Goal: Task Accomplishment & Management: Use online tool/utility

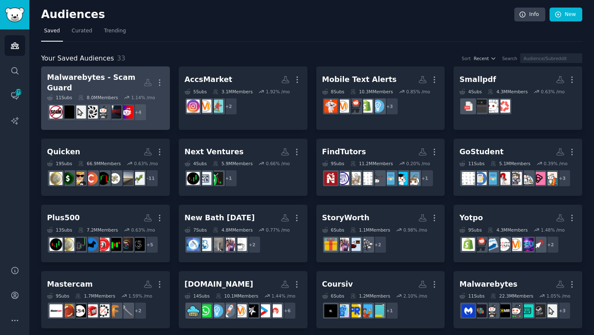
click at [134, 78] on div "Malwarebytes - Scam Guard" at bounding box center [95, 82] width 97 height 21
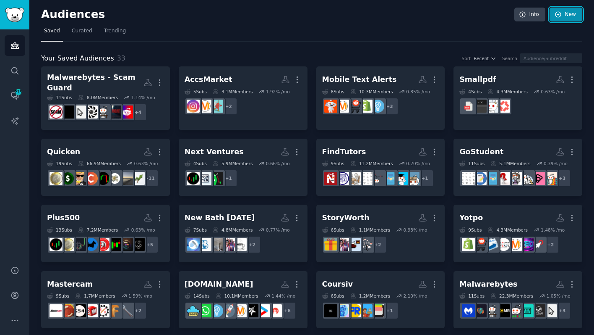
click at [565, 13] on link "New" at bounding box center [566, 15] width 33 height 14
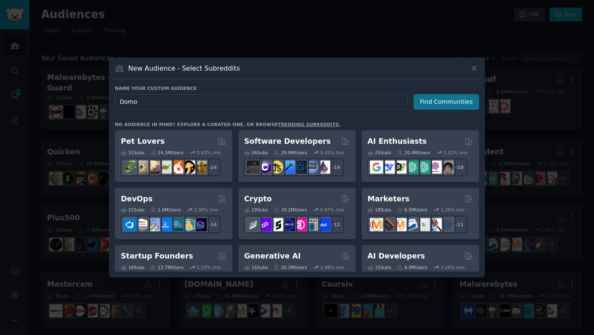
type input "Domo"
click at [426, 105] on button "Find Communities" at bounding box center [446, 102] width 65 height 16
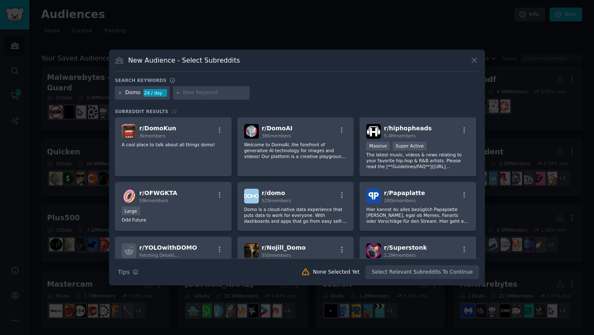
click at [120, 93] on icon at bounding box center [120, 93] width 5 height 5
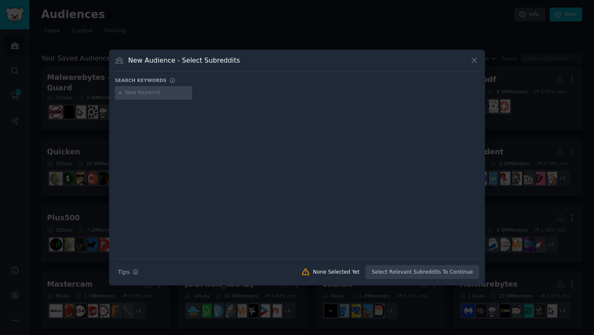
click at [154, 95] on input "text" at bounding box center [158, 93] width 64 height 8
paste input "Ceo dashboard"
type input "Ceo dashboard"
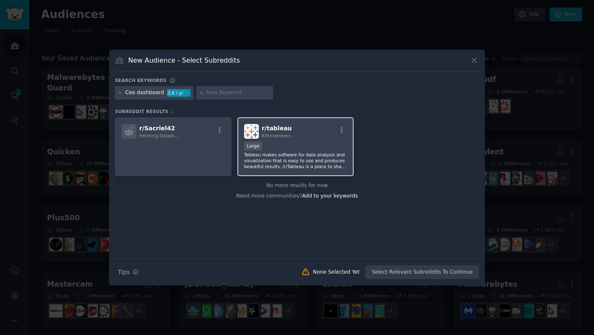
click at [320, 144] on div "10,000 - 100,000 members Large" at bounding box center [295, 146] width 103 height 10
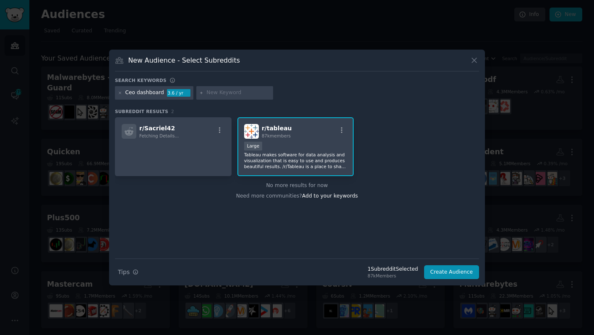
click at [213, 94] on input "text" at bounding box center [239, 93] width 64 height 8
paste input "Sql analysis tools"
type input "Sql analysis tools"
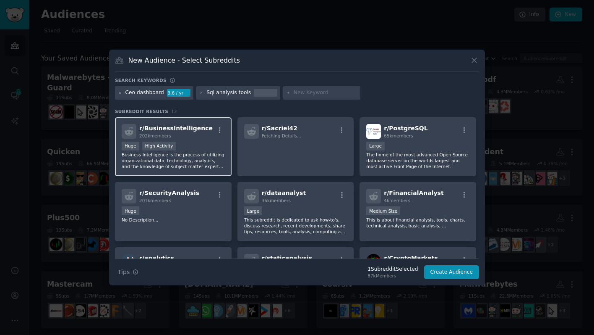
click at [206, 144] on div "Huge High Activity" at bounding box center [173, 146] width 103 height 10
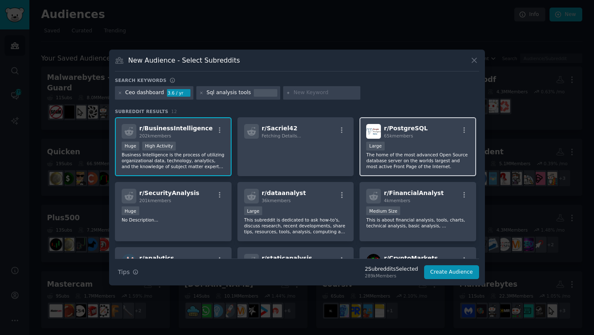
click at [385, 162] on p "The home of the most advanced Open Source database server on the worlds largest…" at bounding box center [417, 161] width 103 height 18
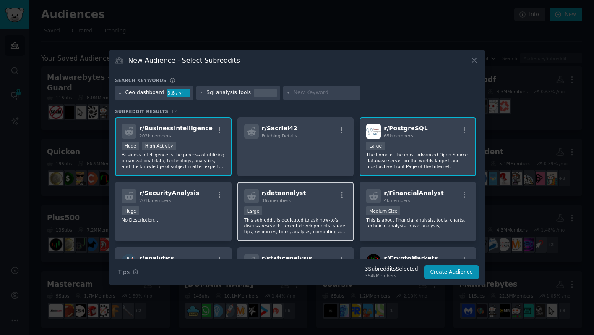
click at [315, 231] on p "This subreddit is dedicated to ask how-to's, discuss research, recent developme…" at bounding box center [295, 226] width 103 height 18
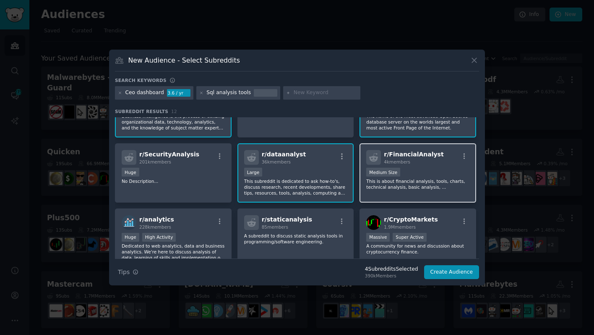
scroll to position [65, 0]
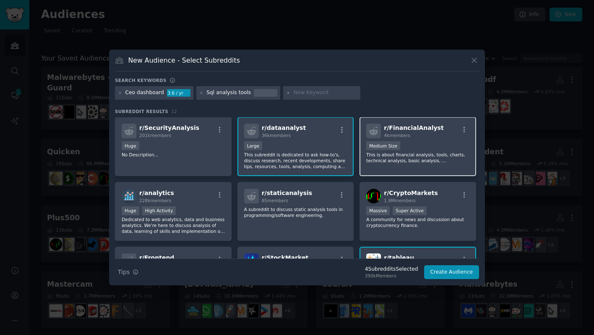
click at [400, 159] on p "This is about financial analysis, tools, charts, technical analysis, basic anal…" at bounding box center [417, 158] width 103 height 12
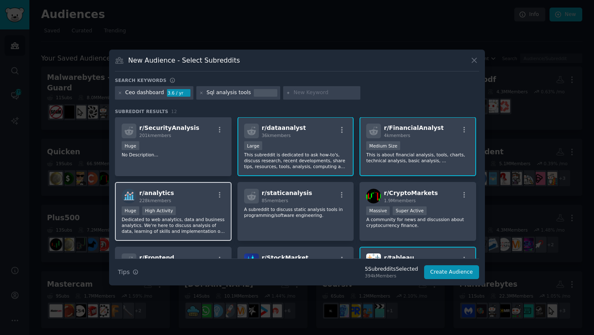
click at [195, 232] on p "Dedicated to web analytics, data and business analytics. We're here to discuss …" at bounding box center [173, 225] width 103 height 18
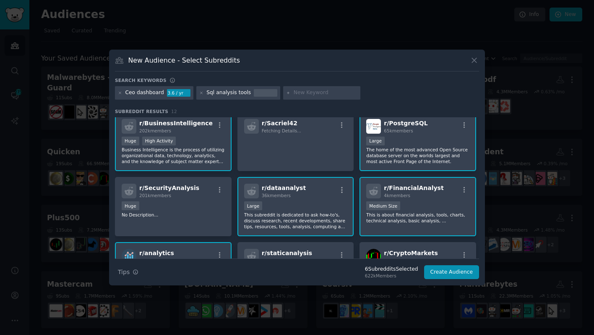
scroll to position [2, 0]
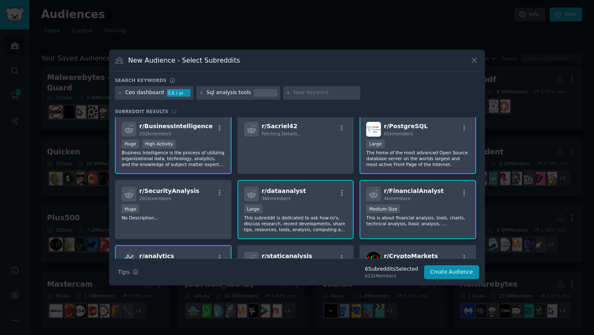
click at [300, 92] on input "text" at bounding box center [326, 93] width 64 height 8
paste input "Big data and business intelligence"
type input "Big data and business intelligence"
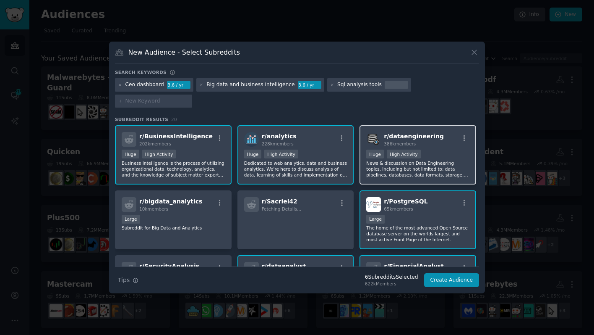
click at [396, 163] on p "News & discussion on Data Engineering topics, including but not limited to: dat…" at bounding box center [417, 169] width 103 height 18
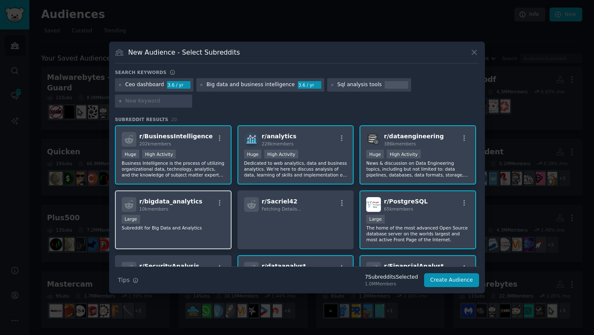
click at [177, 214] on div "Large" at bounding box center [173, 219] width 103 height 10
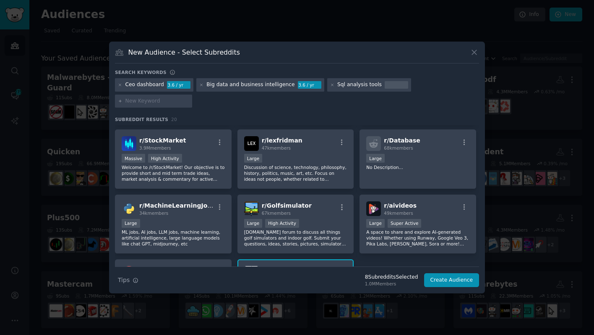
scroll to position [254, 0]
click at [411, 170] on div "r/ Database 68k members Large No Description..." at bounding box center [418, 159] width 117 height 59
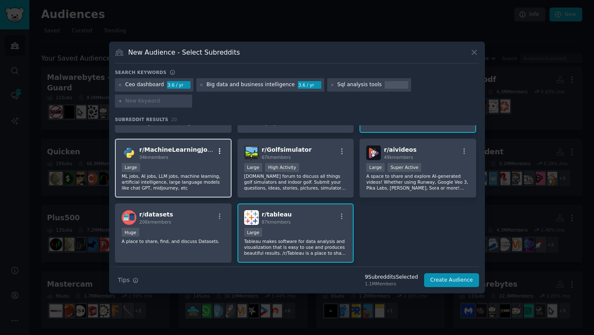
scroll to position [312, 0]
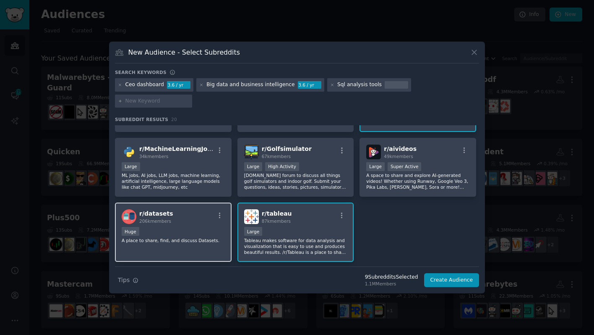
click at [195, 209] on div "r/ datasets 206k members" at bounding box center [173, 216] width 103 height 15
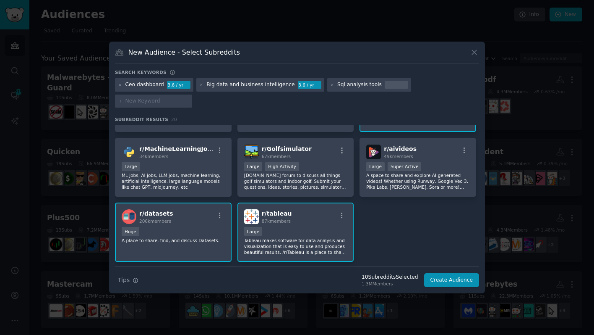
click at [189, 97] on input "text" at bounding box center [158, 101] width 64 height 8
paste input "Intelligence platform"
type input "Intelligence platform"
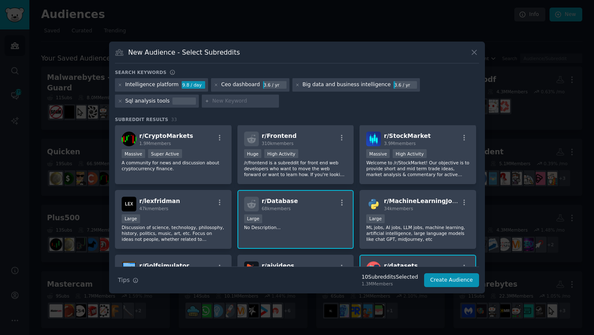
scroll to position [261, 0]
paste input "Build ai"
type input "Build ai"
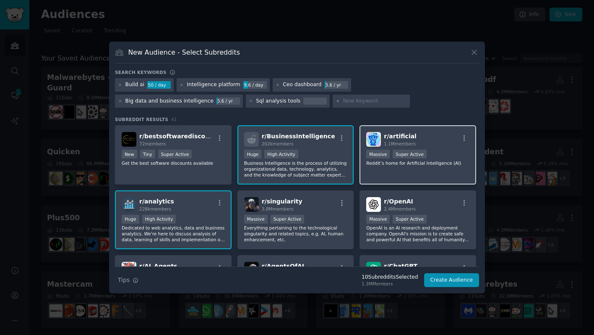
click at [390, 176] on div "r/ artificial 1.1M members Massive Super Active Reddit’s home for Artificial In…" at bounding box center [418, 154] width 117 height 59
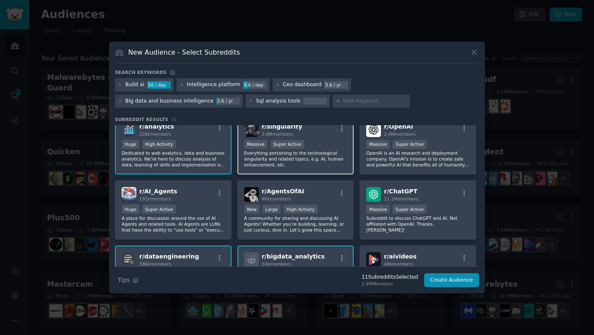
scroll to position [110, 0]
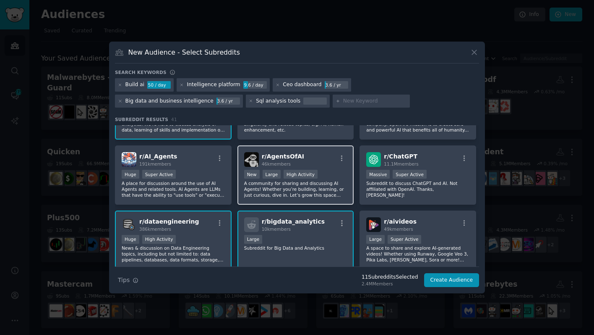
click at [280, 197] on div "r/ AgentsOfAI 46k members New Large High Activity A community for sharing and d…" at bounding box center [296, 174] width 117 height 59
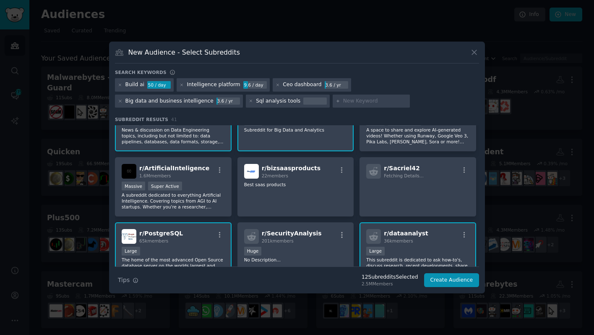
scroll to position [230, 0]
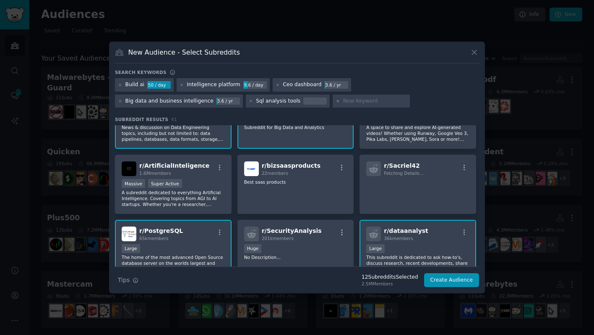
click at [343, 102] on input "text" at bounding box center [375, 101] width 64 height 8
paste input "Create a dashboard"
type input "Create a dashboard"
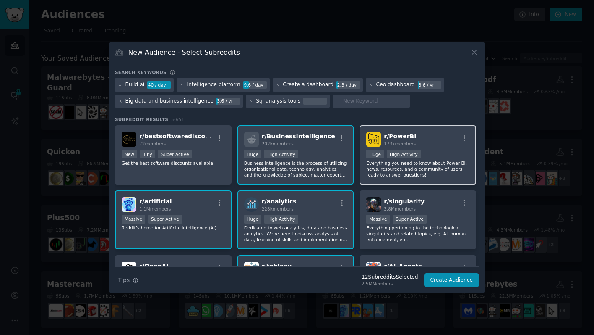
click at [374, 179] on div "r/ PowerBI 173k members Huge High Activity Everything you need to know about Po…" at bounding box center [418, 154] width 117 height 59
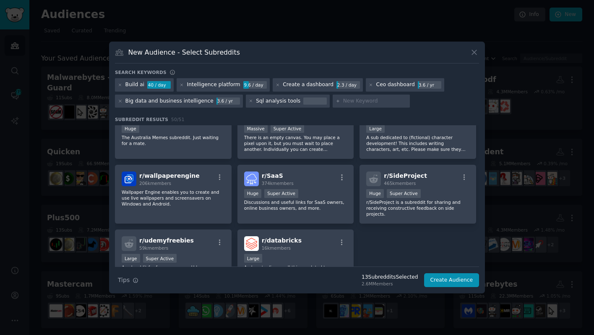
scroll to position [928, 0]
click at [356, 102] on input "text" at bounding box center [375, 101] width 64 height 8
paste input "sisense"
type input "sisense"
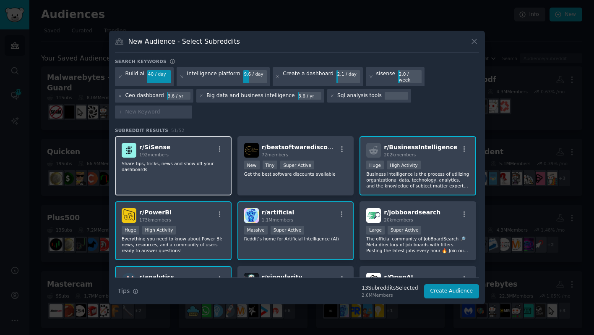
click at [197, 169] on div "r/ SiSense 192 members Share tips, tricks, news and show off your dashboards" at bounding box center [173, 165] width 117 height 59
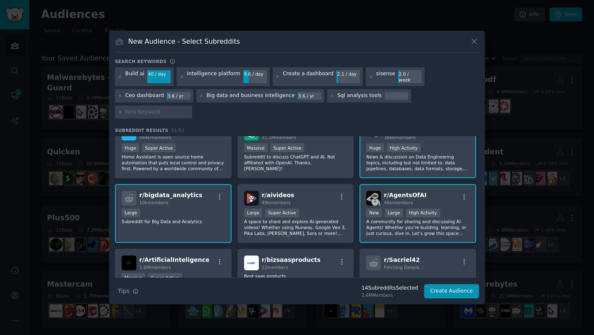
scroll to position [327, 0]
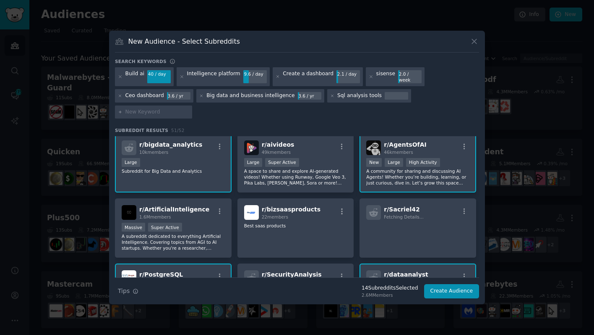
click at [189, 108] on input "text" at bounding box center [158, 112] width 64 height 8
paste input "Analytic software"
type input "Analytic software"
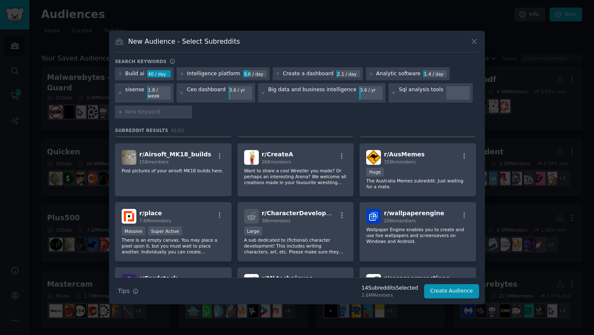
scroll to position [992, 0]
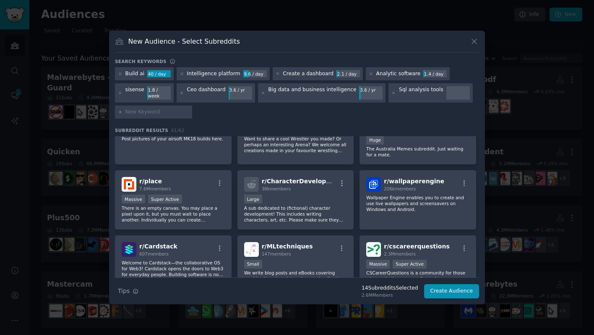
paste input "Domo trial"
type input "Domo trial"
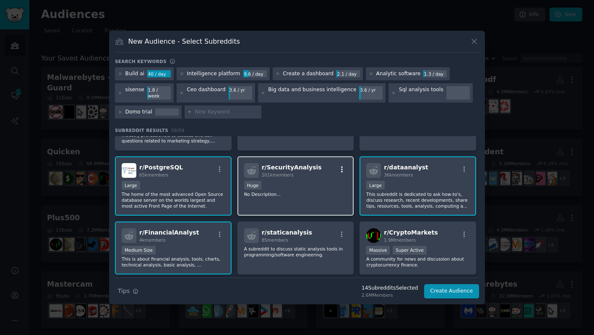
scroll to position [499, 0]
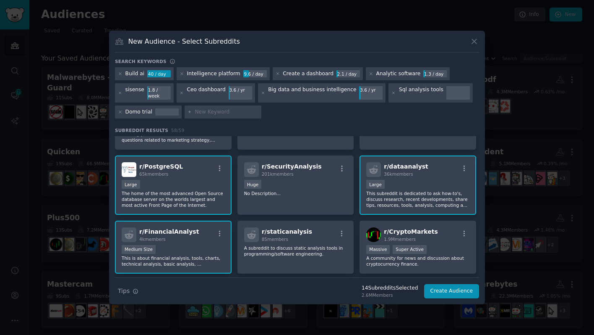
paste input "analyzing data"
type input "analyzing data"
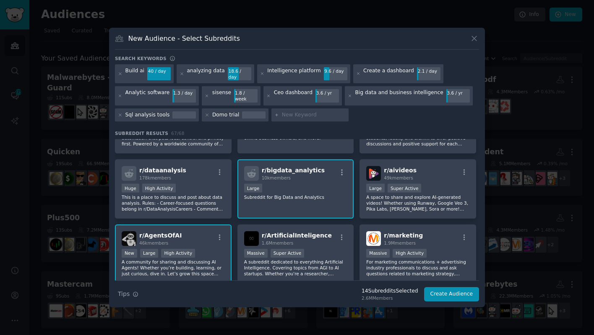
scroll to position [384, 0]
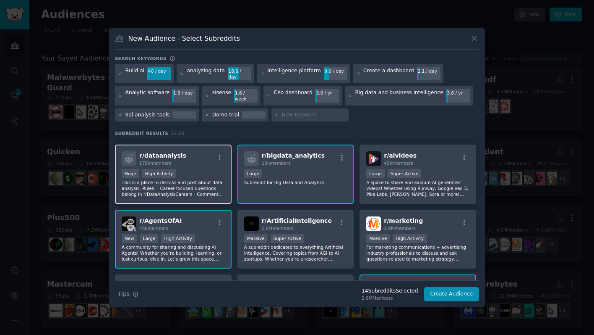
click at [185, 179] on p "This is a place to discuss and post about data analysis. Rules: - Career-focuse…" at bounding box center [173, 188] width 103 height 18
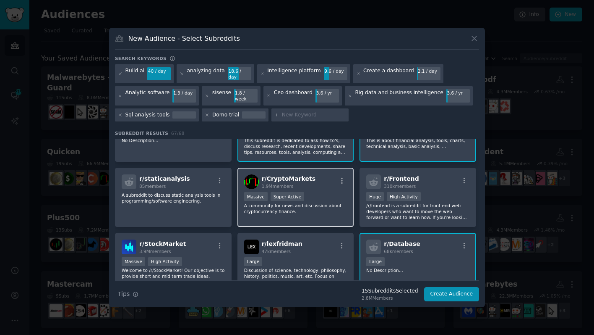
scroll to position [635, 0]
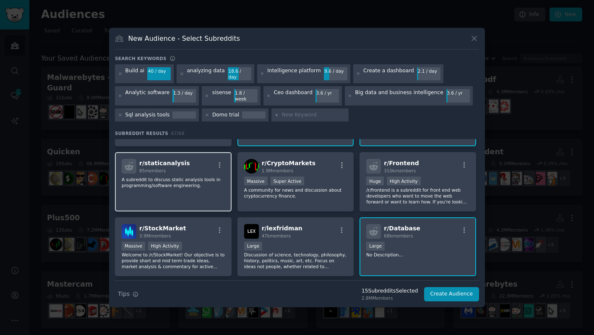
click at [203, 197] on div "r/ staticanalysis 85 members A subreddit to discuss static analysis tools in pr…" at bounding box center [173, 181] width 117 height 59
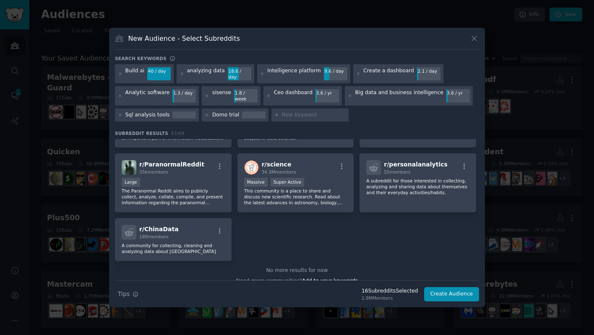
scroll to position [1347, 0]
click at [308, 111] on input "text" at bounding box center [314, 115] width 64 height 8
paste input "Data integration software"
type input "Data integration software"
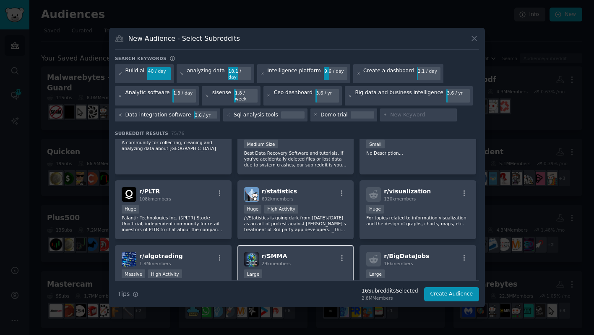
scroll to position [1503, 0]
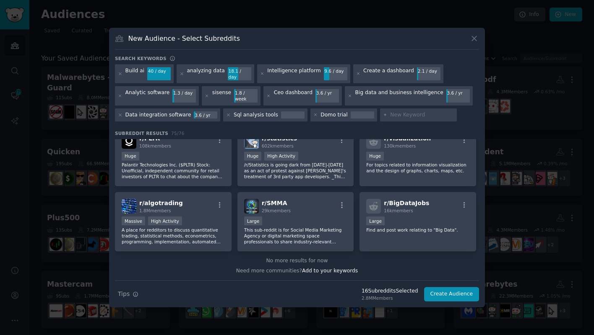
paste input "Domo demo"
type input "Domo demo"
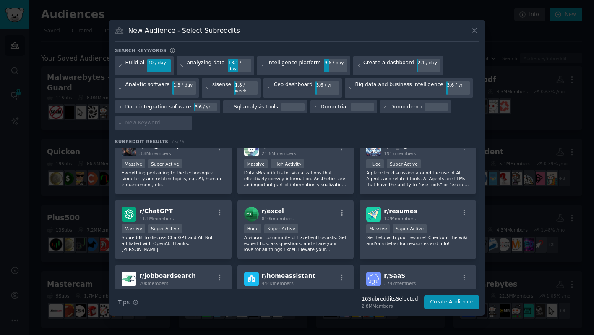
scroll to position [183, 0]
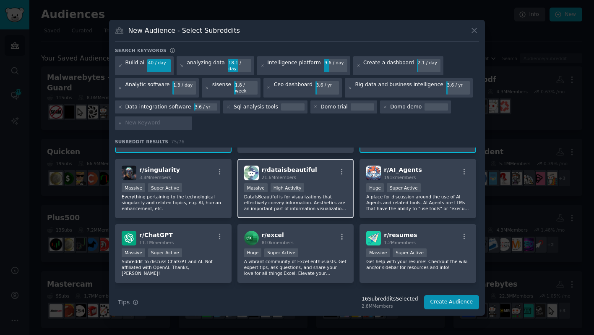
click at [327, 198] on p "DataIsBeautiful is for visualizations that effectively convey information. Aest…" at bounding box center [295, 202] width 103 height 18
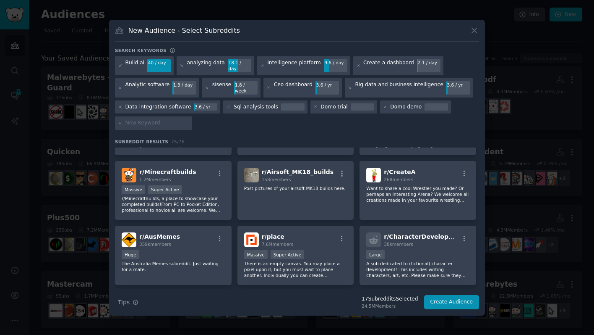
scroll to position [1078, 0]
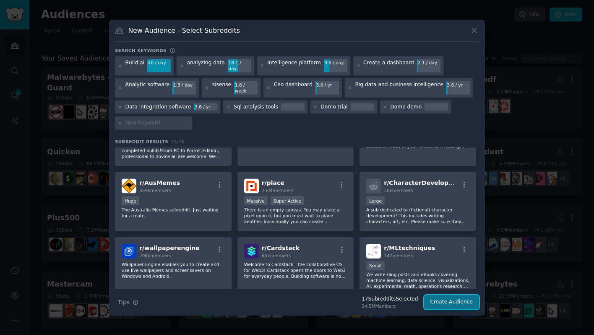
click at [433, 296] on button "Create Audience" at bounding box center [451, 302] width 55 height 14
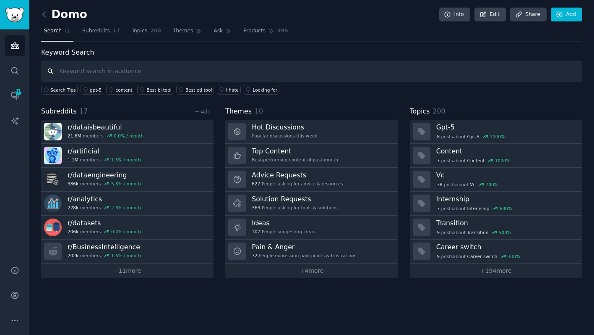
paste input "Domo demo"
type input "Domo demo"
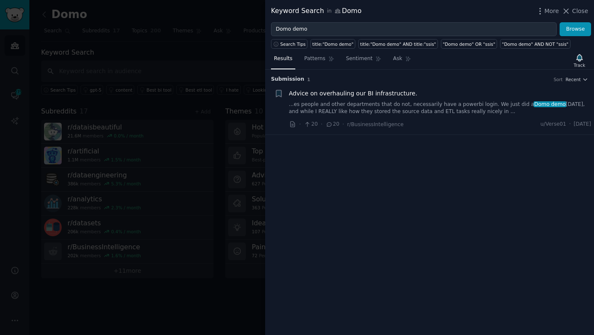
click at [570, 103] on link "...es people and other departments that do not, necessarily have a powerbi logi…" at bounding box center [440, 108] width 303 height 15
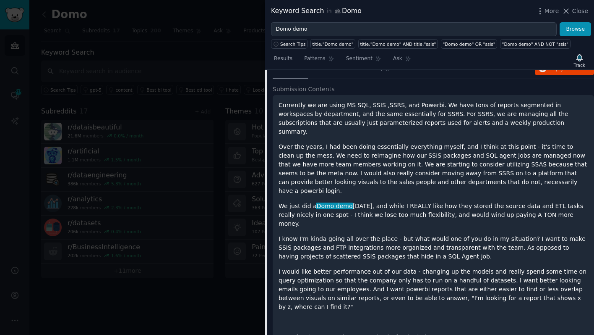
scroll to position [74, 0]
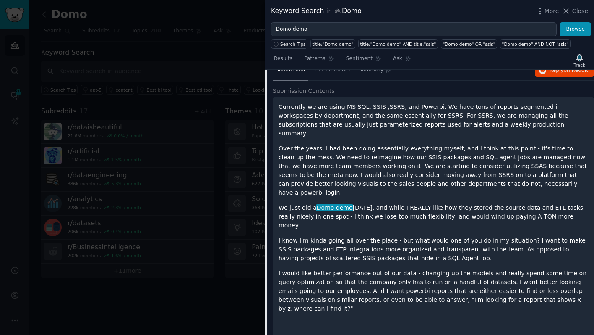
click at [481, 205] on div "Currently we are using MS SQL, SSIS ,SSRS, and Powerbi. We have tons of reports…" at bounding box center [434, 222] width 310 height 241
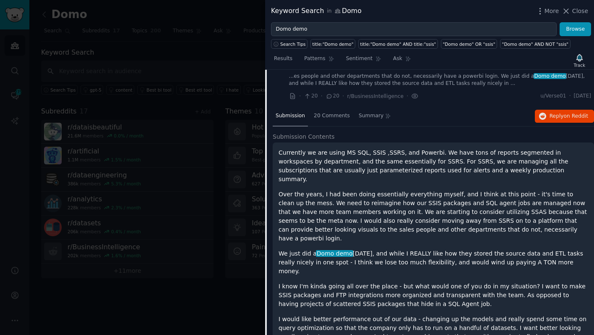
scroll to position [0, 0]
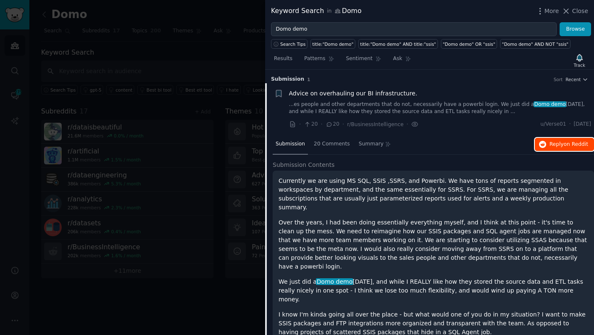
click at [556, 146] on span "Reply on Reddit" at bounding box center [569, 145] width 39 height 8
